Goal: Transaction & Acquisition: Purchase product/service

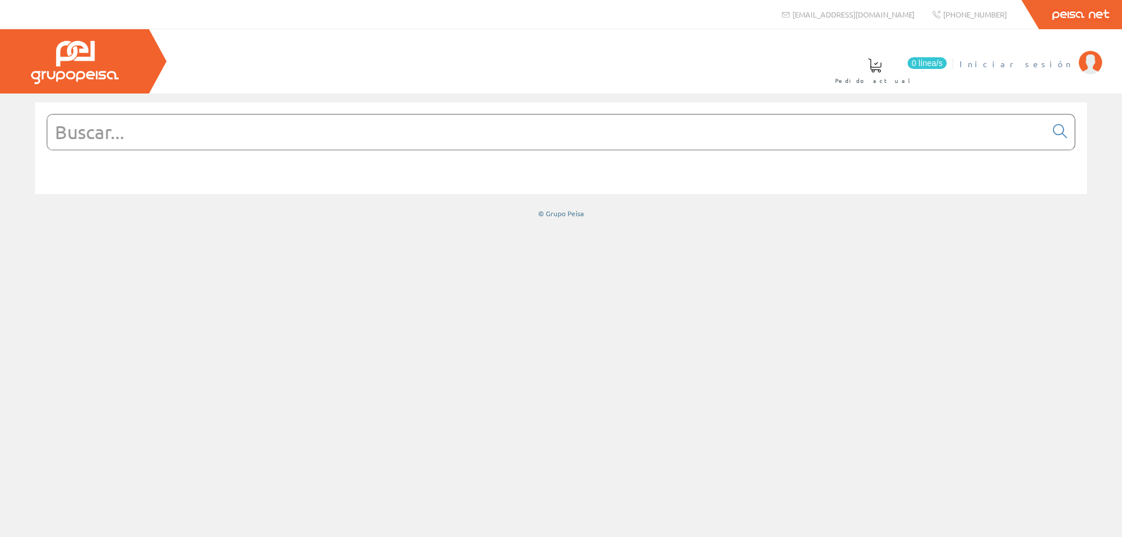
click at [1058, 54] on link "Iniciar sesión" at bounding box center [1031, 54] width 143 height 11
click at [206, 136] on input "text" at bounding box center [546, 132] width 999 height 35
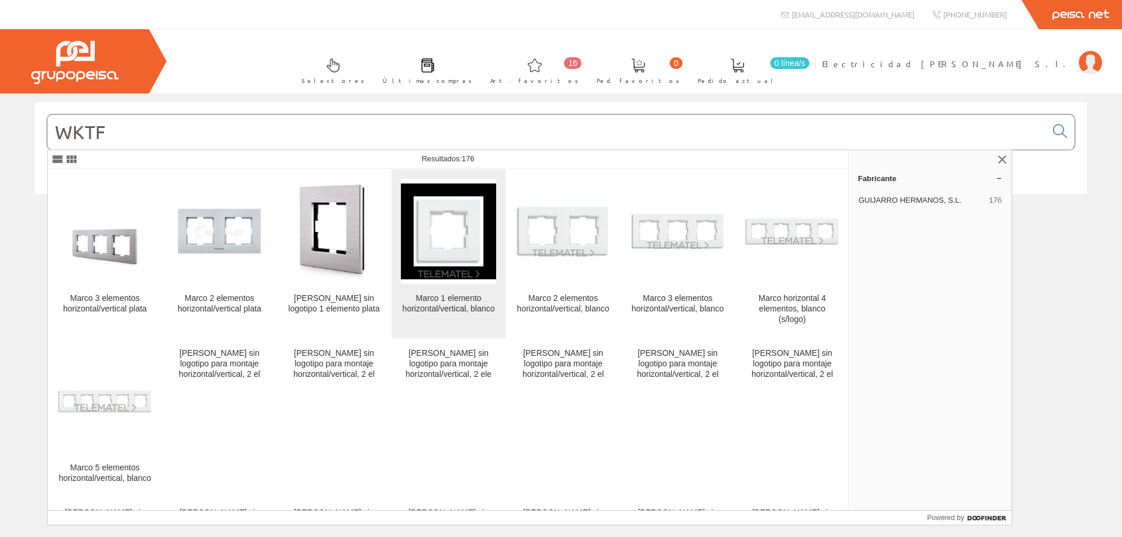
type input "WKTF"
click at [462, 308] on div "Marco 1 elemento horizontal/vertical, blanco" at bounding box center [448, 303] width 95 height 21
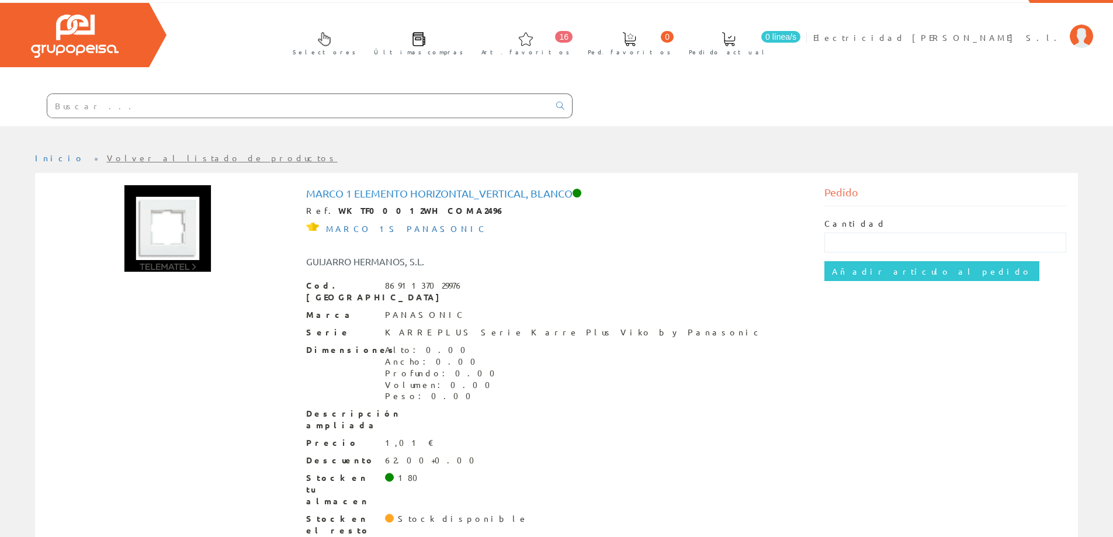
scroll to position [41, 0]
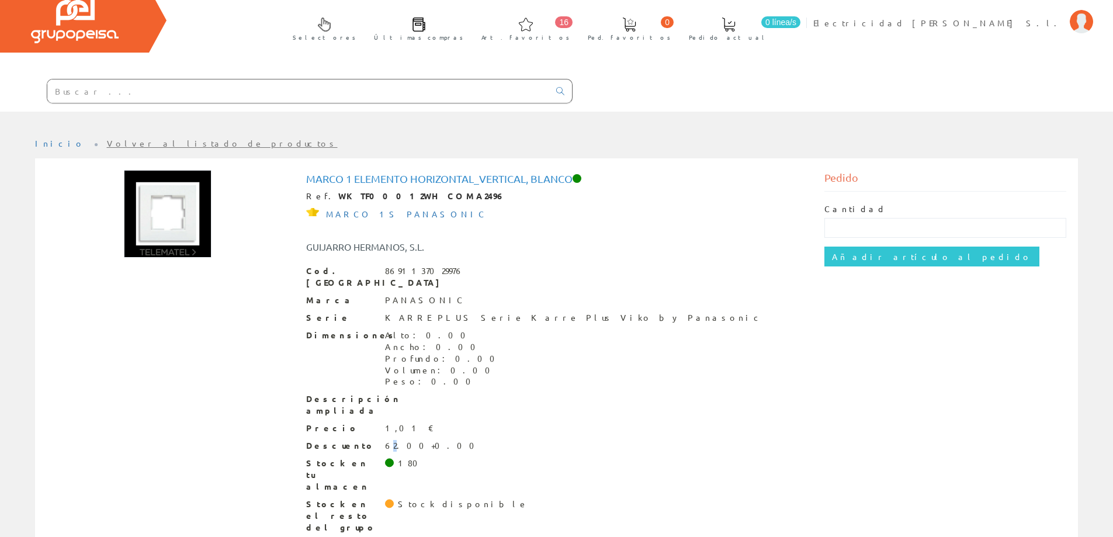
click at [394, 440] on div "62.00+0.00" at bounding box center [433, 446] width 96 height 12
click at [913, 222] on input "text" at bounding box center [946, 228] width 242 height 20
type input "5"
type input "100"
click at [860, 263] on input "Añadir artículo al pedido" at bounding box center [932, 257] width 215 height 20
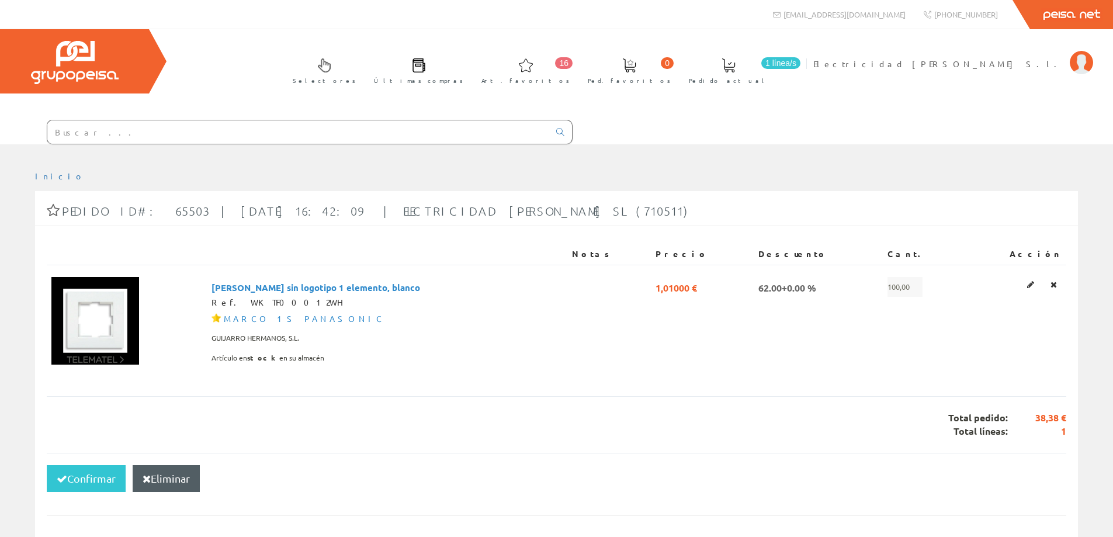
click at [140, 129] on input "text" at bounding box center [298, 131] width 502 height 23
click at [702, 131] on div "Selectores Últimas compras 16 0" at bounding box center [556, 86] width 1113 height 115
click at [293, 125] on input "text" at bounding box center [298, 131] width 502 height 23
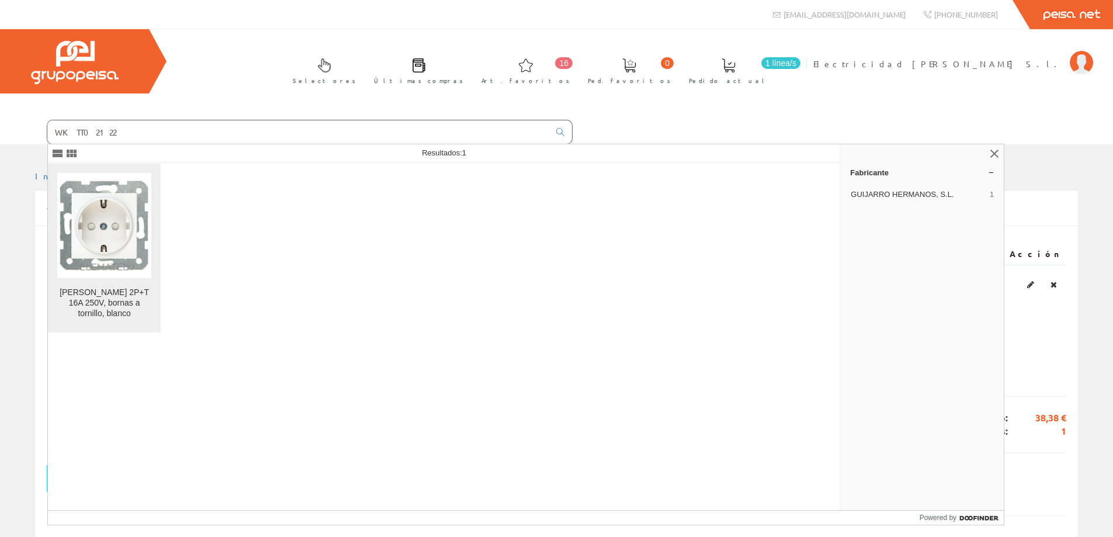
type input "WKTT02122"
click at [132, 278] on link "Toma schuko 2P+T 16A 250V, bornas a tornillo, blanco" at bounding box center [104, 248] width 113 height 169
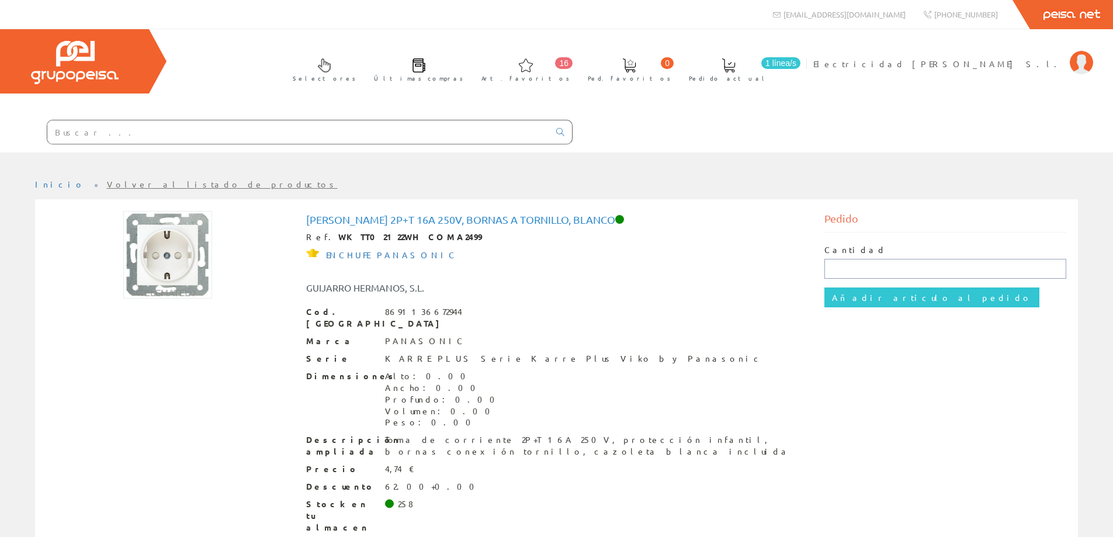
click at [850, 268] on input "text" at bounding box center [946, 269] width 242 height 20
type input "100"
click at [917, 303] on input "Añadir artículo al pedido" at bounding box center [932, 298] width 215 height 20
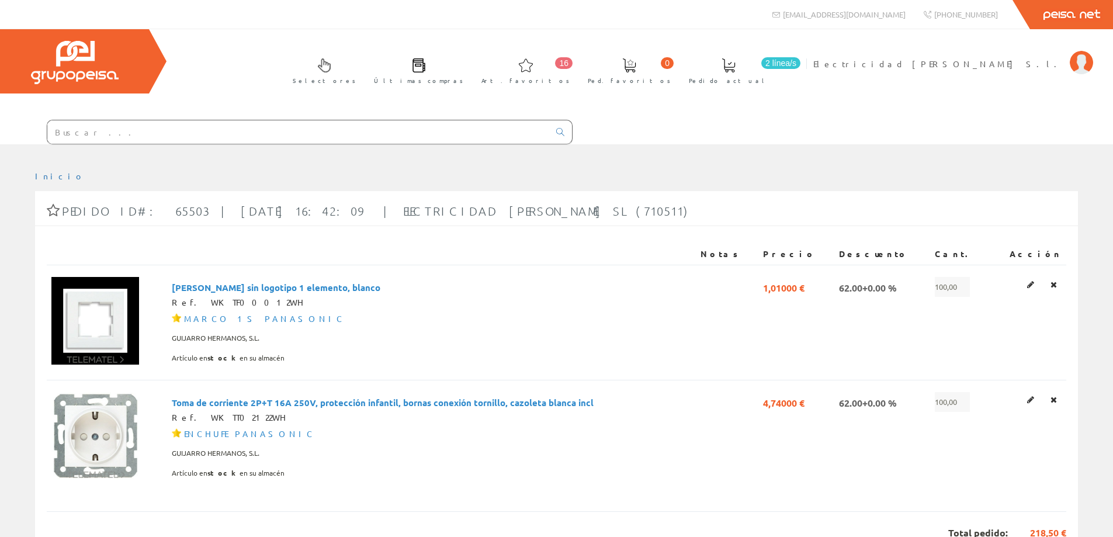
click at [223, 138] on input "text" at bounding box center [298, 131] width 502 height 23
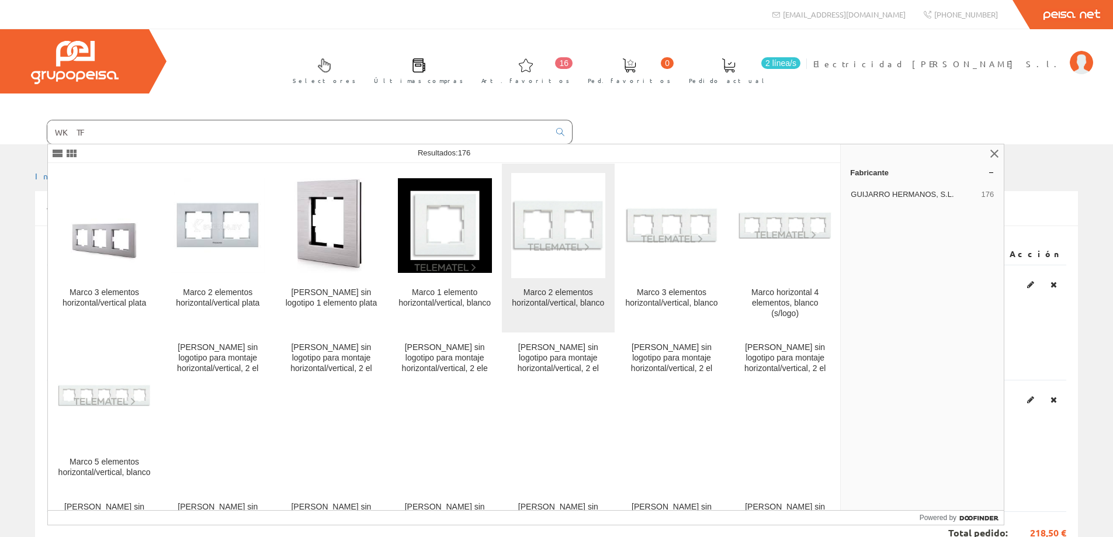
type input "WKTF"
click at [545, 302] on div "Marco 2 elementos horizontal/vertical, blanco" at bounding box center [558, 298] width 94 height 21
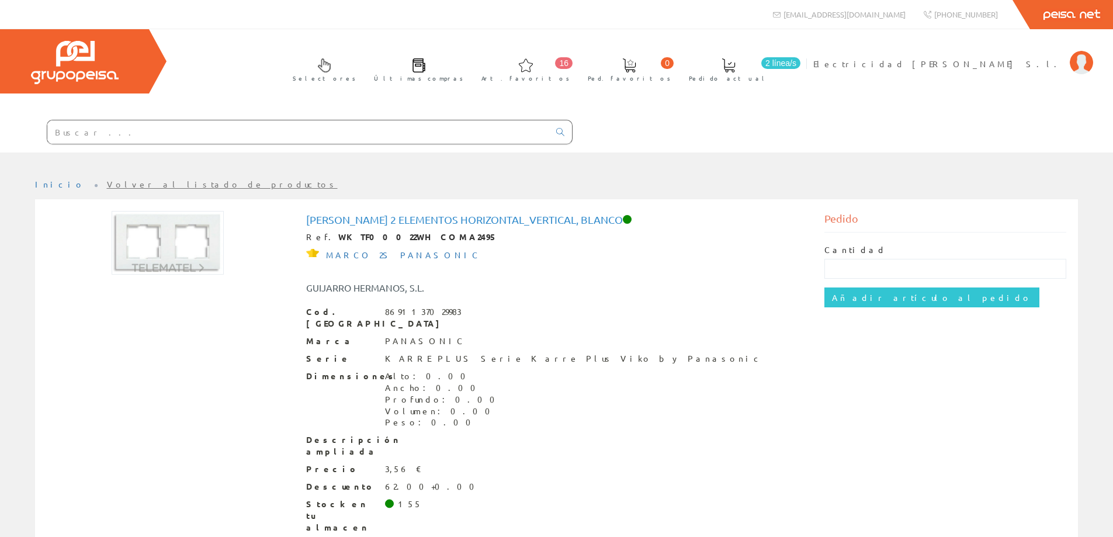
click at [452, 138] on input "text" at bounding box center [298, 131] width 502 height 23
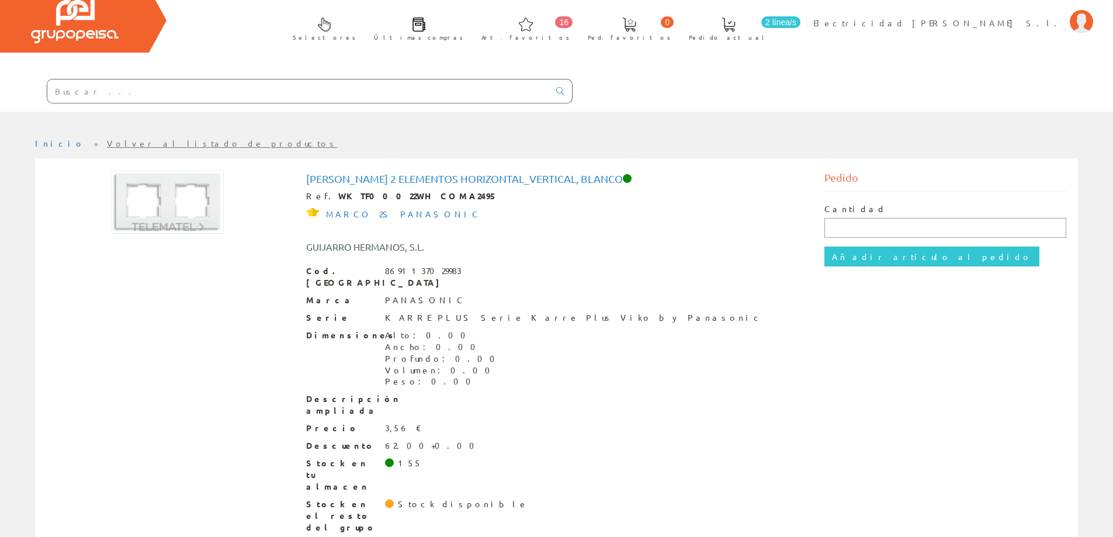
click at [976, 233] on input "text" at bounding box center [946, 228] width 242 height 20
type input "100"
click at [929, 259] on input "Añadir artículo al pedido" at bounding box center [932, 257] width 215 height 20
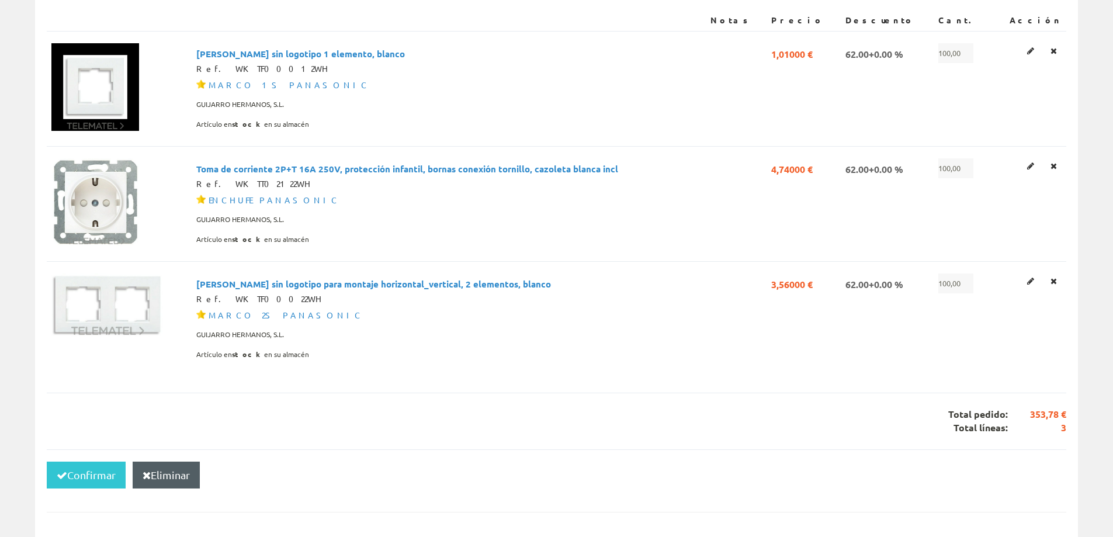
scroll to position [117, 0]
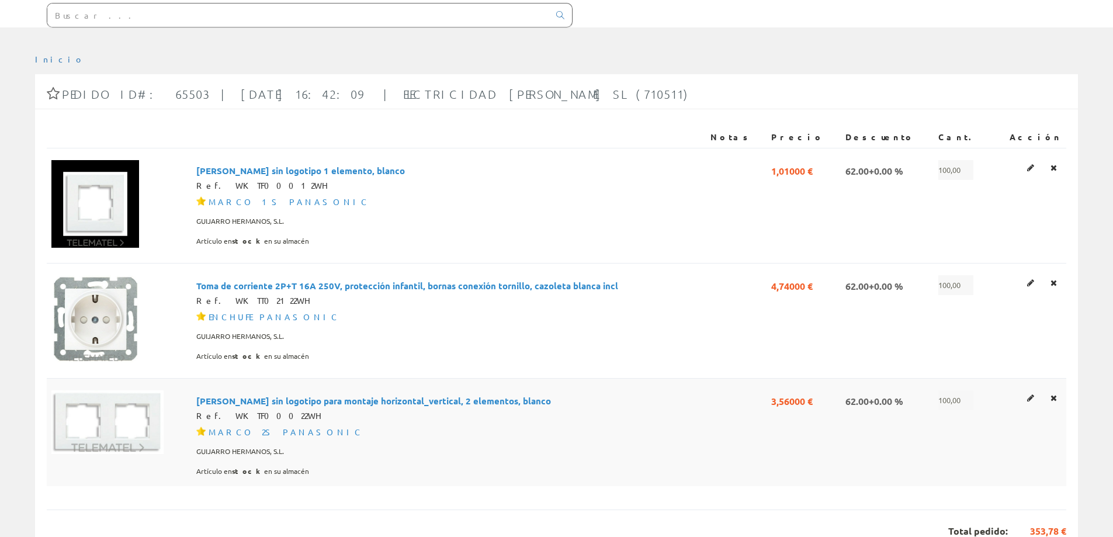
click at [974, 397] on span "100,00" at bounding box center [956, 400] width 35 height 20
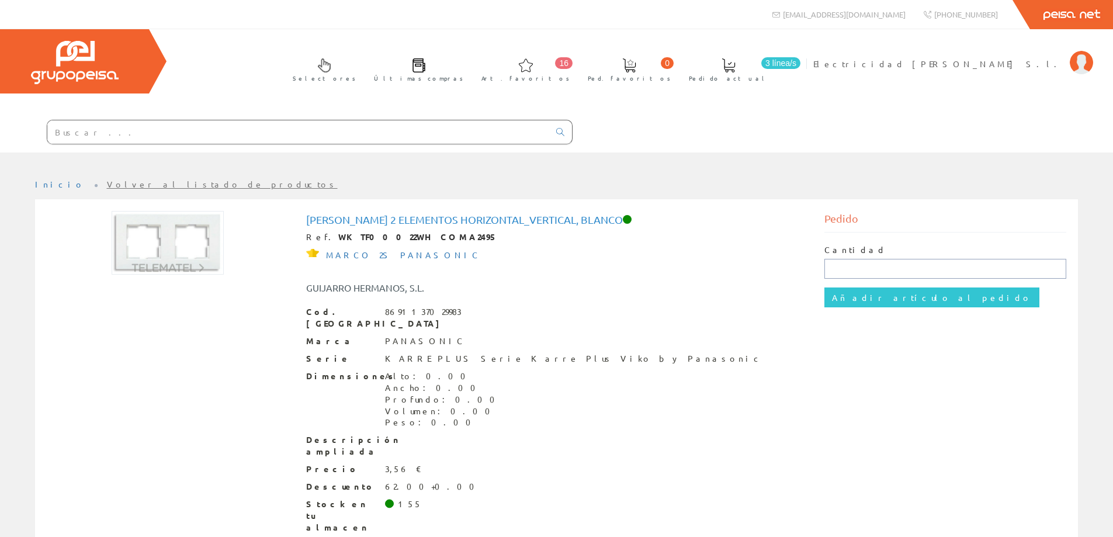
click at [917, 261] on input "text" at bounding box center [946, 269] width 242 height 20
type input "60"
click at [876, 302] on input "Añadir artículo al pedido" at bounding box center [932, 298] width 215 height 20
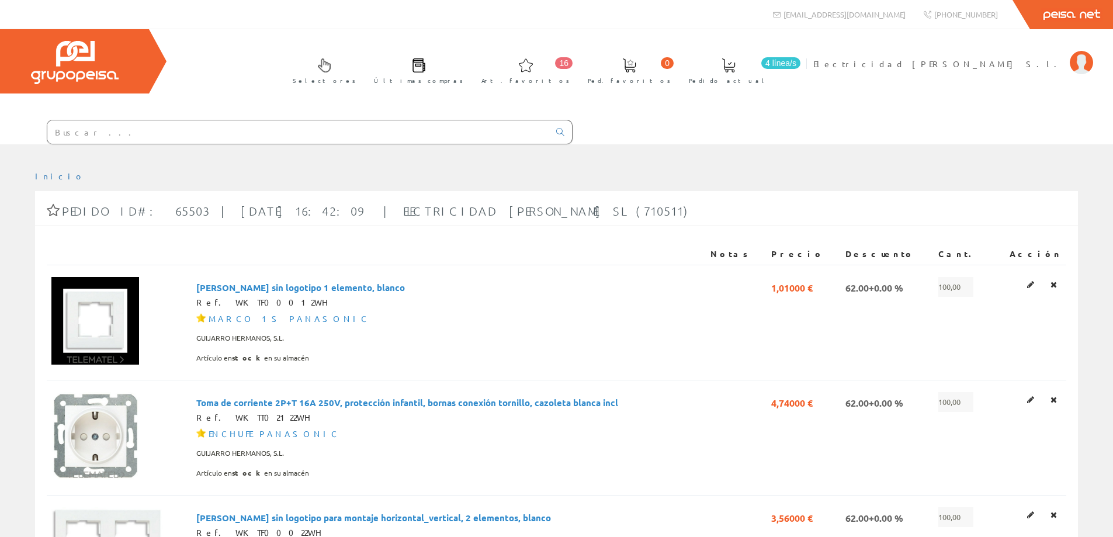
click at [804, 72] on link "4 línea/s Pedido actual" at bounding box center [740, 70] width 126 height 43
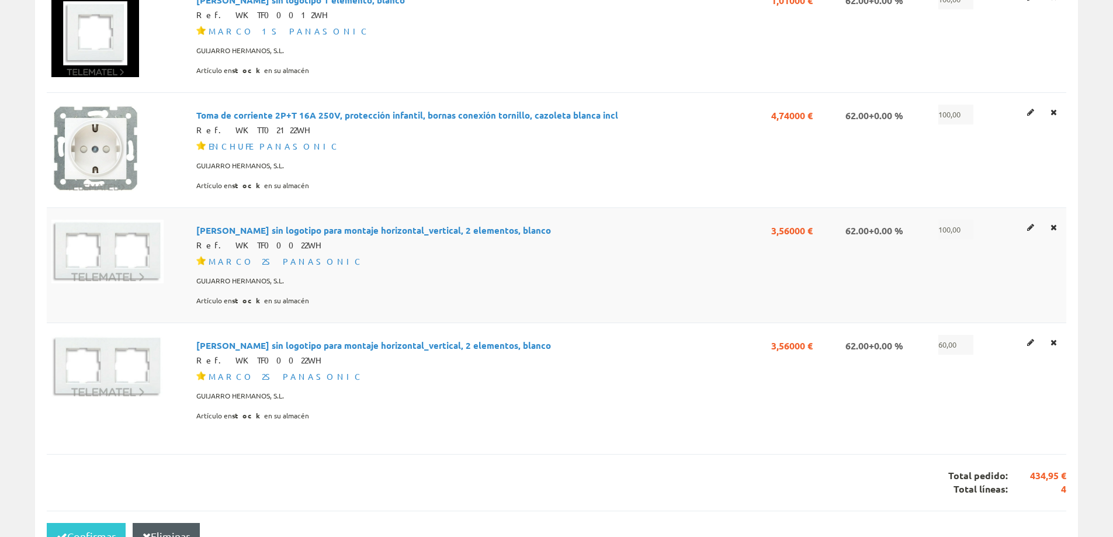
scroll to position [292, 0]
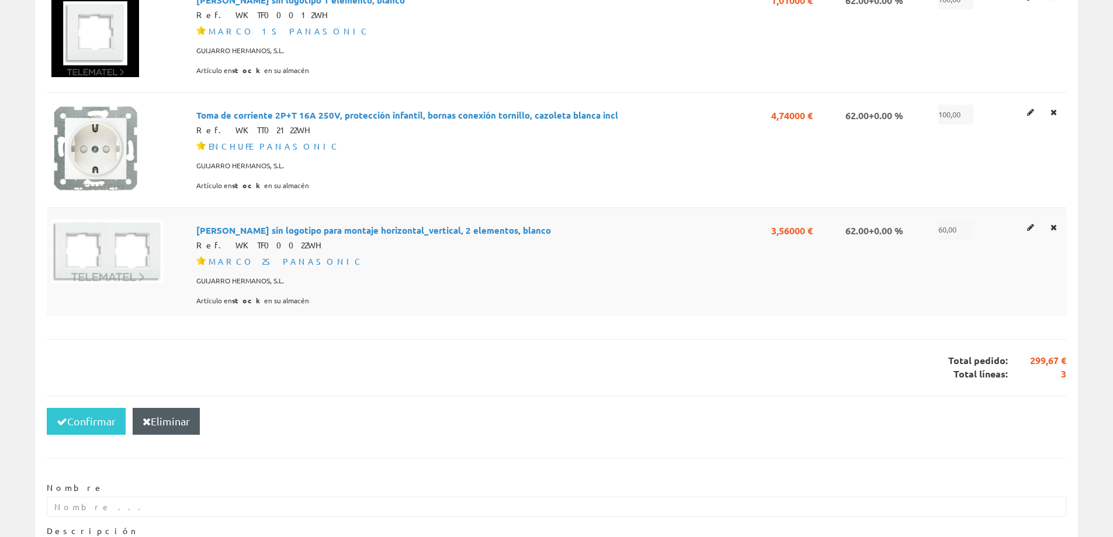
scroll to position [351, 0]
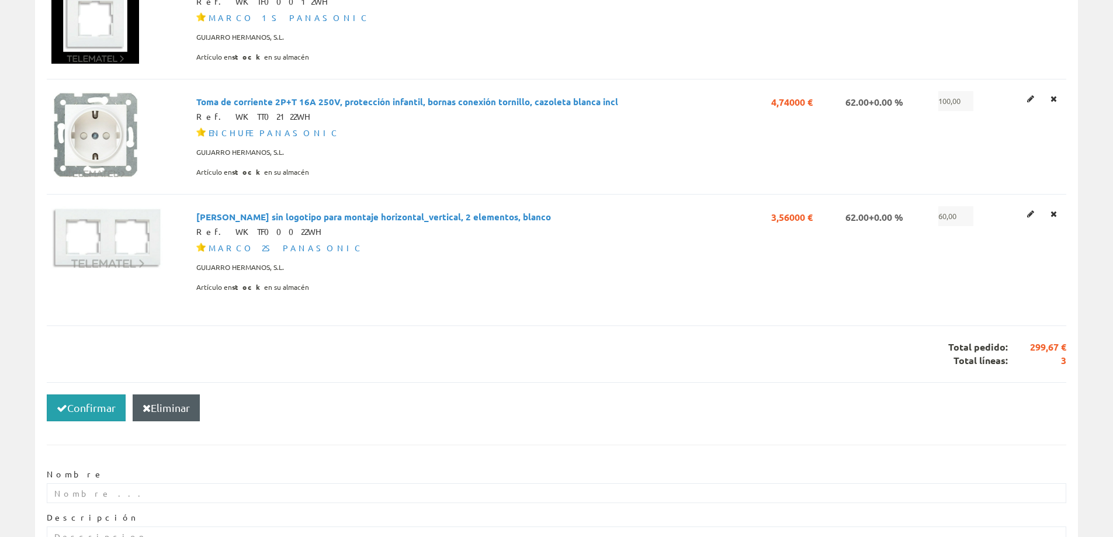
click at [74, 416] on button "Confirmar" at bounding box center [86, 407] width 79 height 27
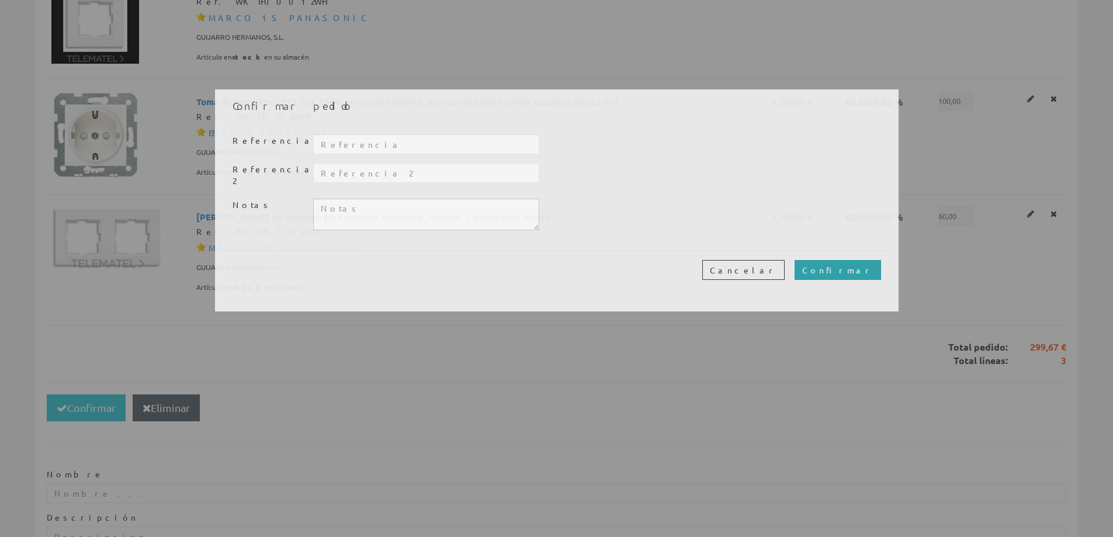
click at [860, 268] on input "Confirmar" at bounding box center [838, 270] width 86 height 20
